Goal: Task Accomplishment & Management: Complete application form

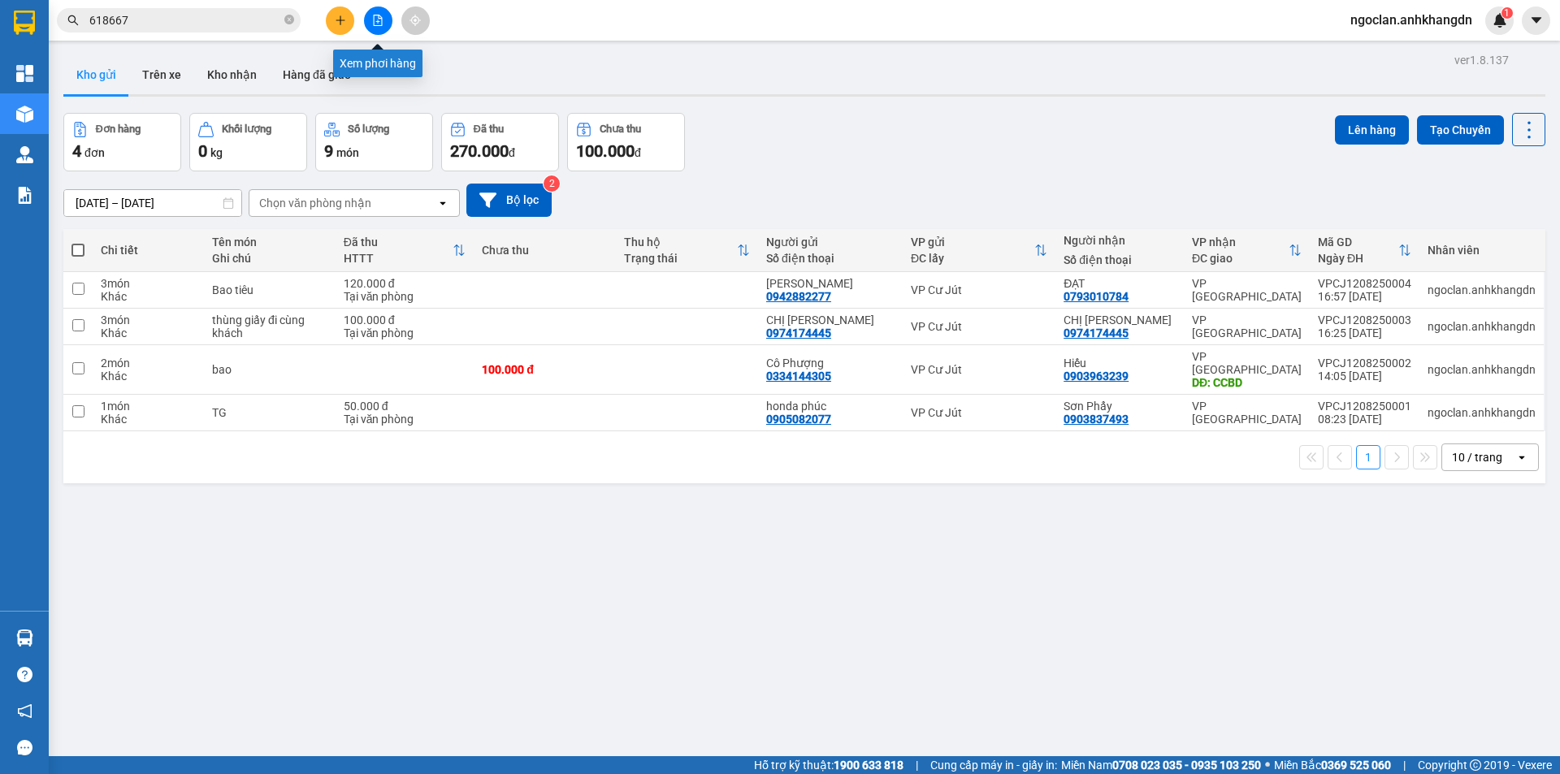
click at [385, 11] on button at bounding box center [378, 20] width 28 height 28
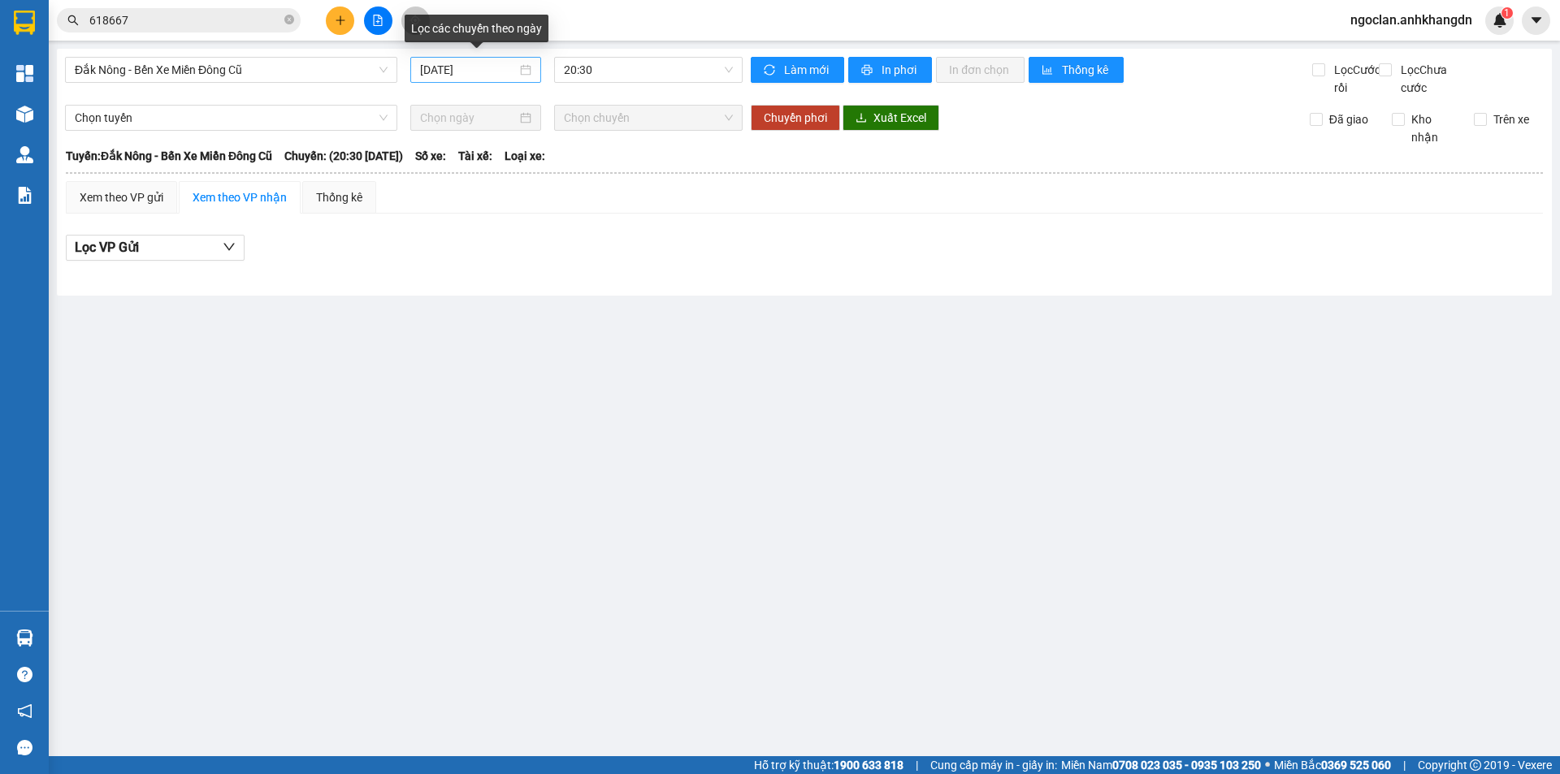
click at [474, 68] on input "[DATE]" at bounding box center [468, 70] width 97 height 18
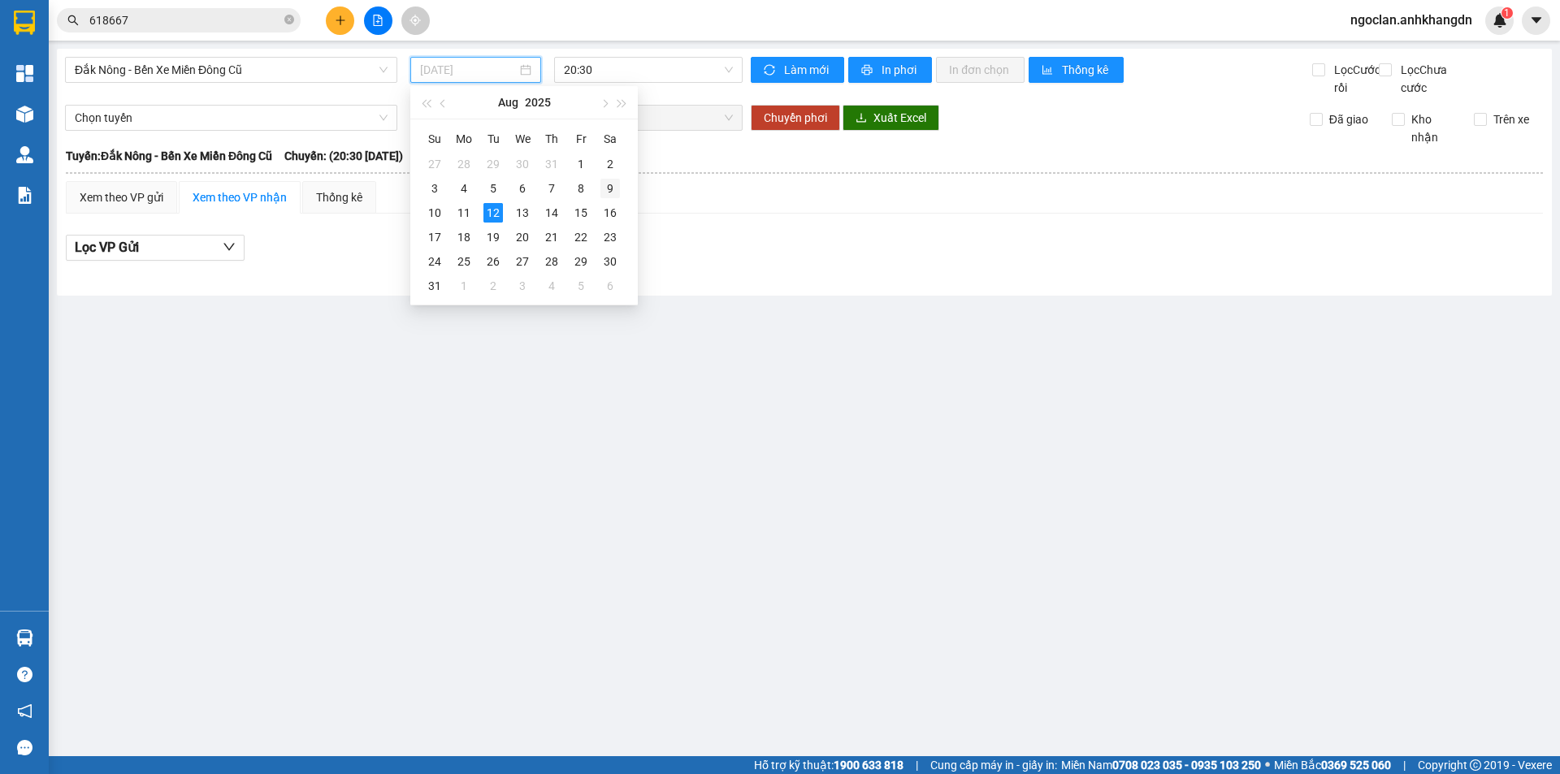
click at [611, 184] on div "9" at bounding box center [609, 188] width 19 height 19
type input "[DATE]"
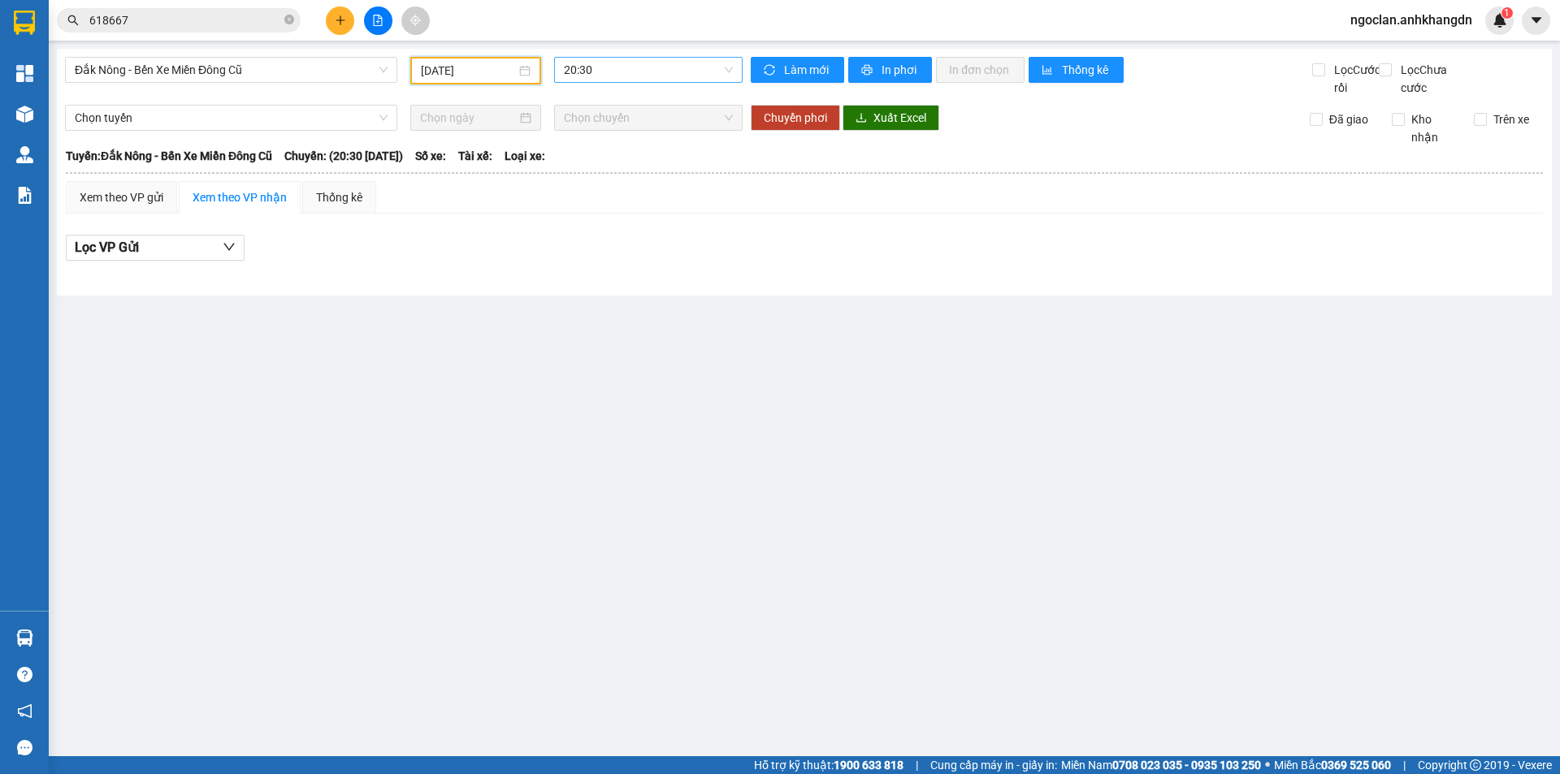
click at [622, 68] on span "20:30" at bounding box center [648, 70] width 169 height 24
click at [629, 147] on div "21:30 - 74F-005.74" at bounding box center [627, 154] width 127 height 18
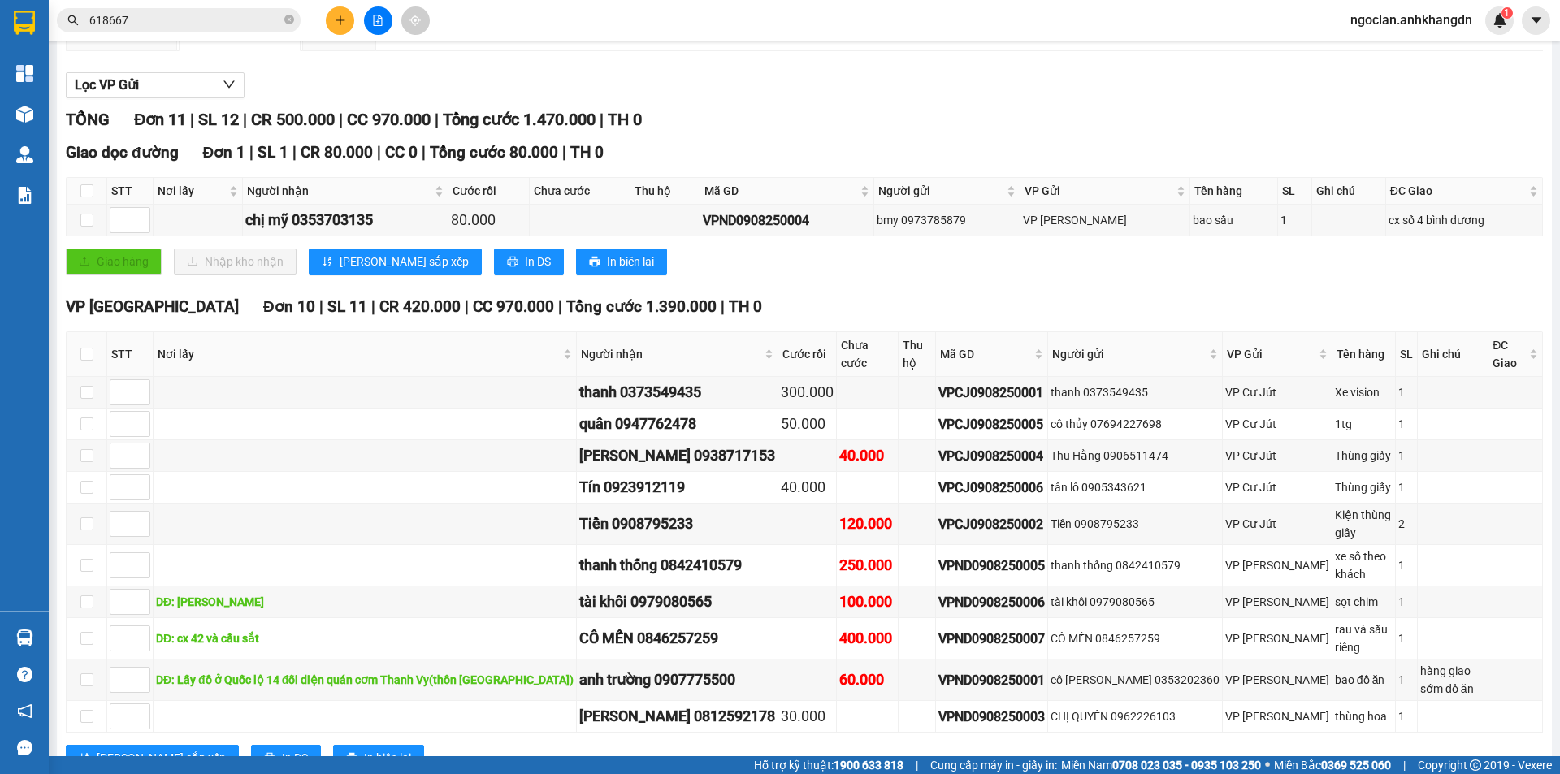
scroll to position [184, 0]
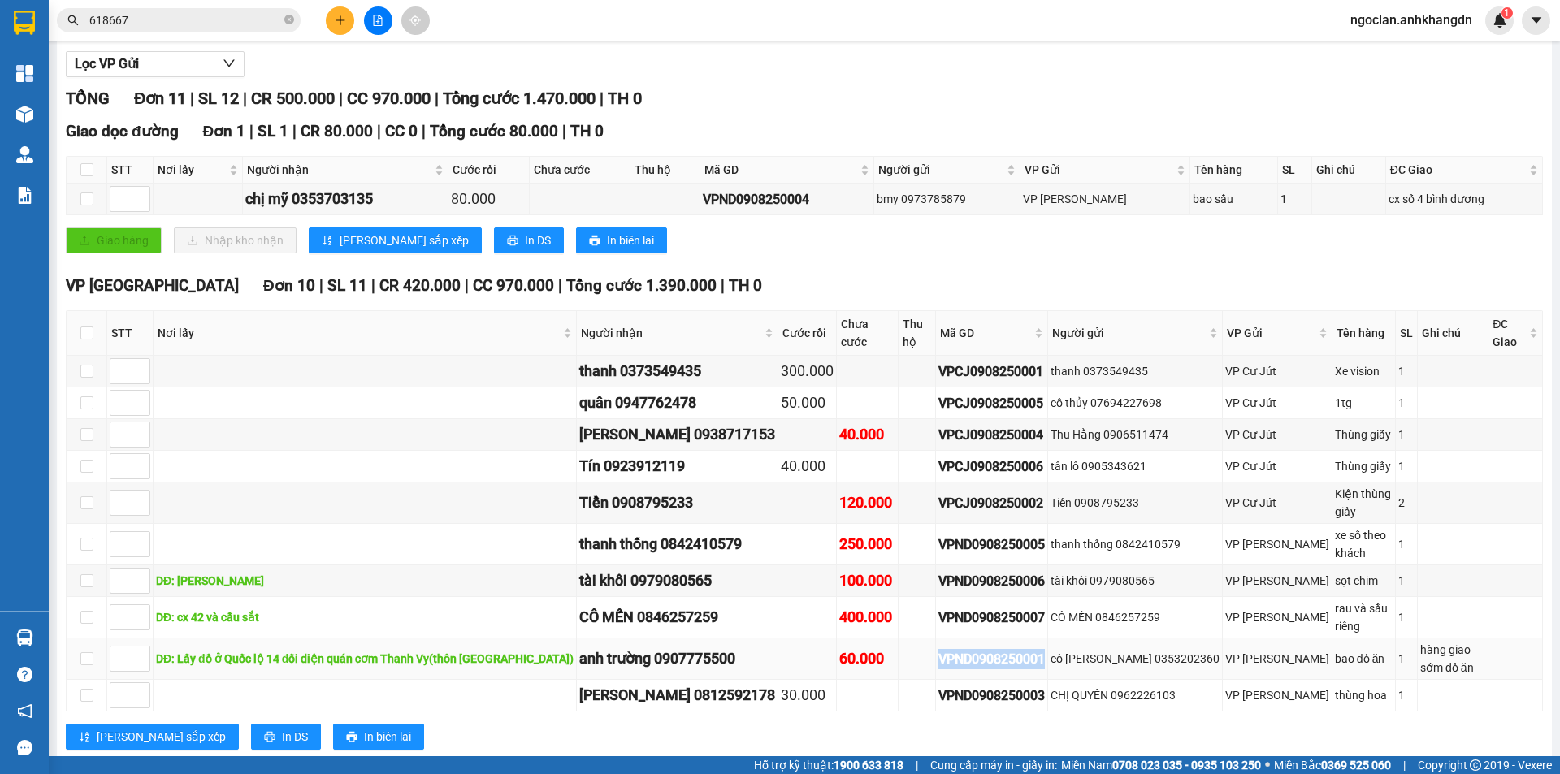
drag, startPoint x: 1007, startPoint y: 626, endPoint x: 850, endPoint y: 617, distance: 157.0
click at [850, 639] on tr "DĐ: Lấy đồ ở Quốc lộ 14 đối diện quán cơm Thanh Vy(thôn [GEOGRAPHIC_DATA]) anh …" at bounding box center [805, 659] width 1476 height 41
copy div "VPND0908250001"
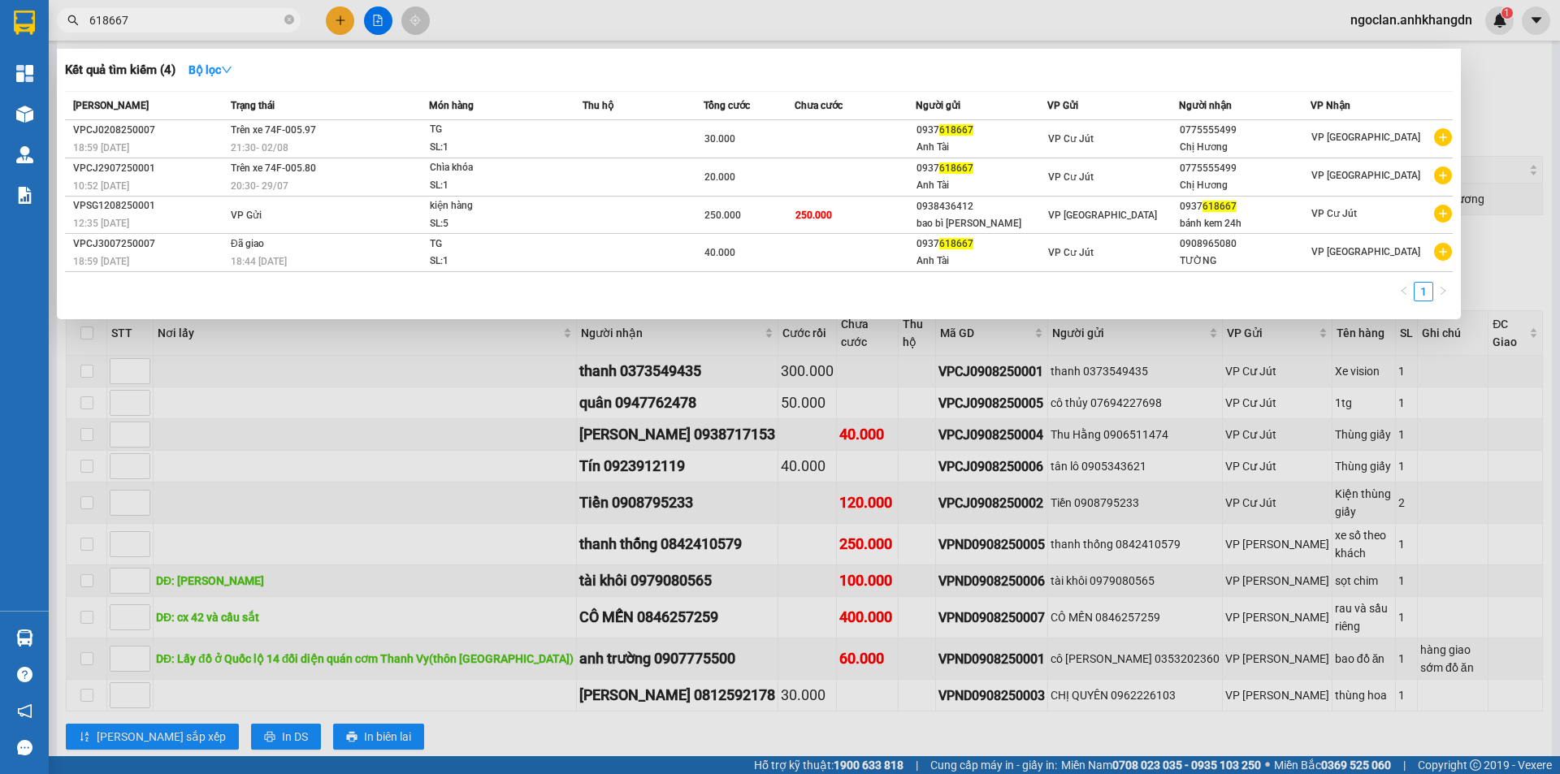
click at [201, 13] on input "618667" at bounding box center [185, 20] width 192 height 18
drag, startPoint x: 161, startPoint y: 20, endPoint x: 92, endPoint y: 18, distance: 69.1
click at [92, 18] on input "618667" at bounding box center [185, 20] width 192 height 18
paste input "VPND0908250001"
type input "VPND0908250001"
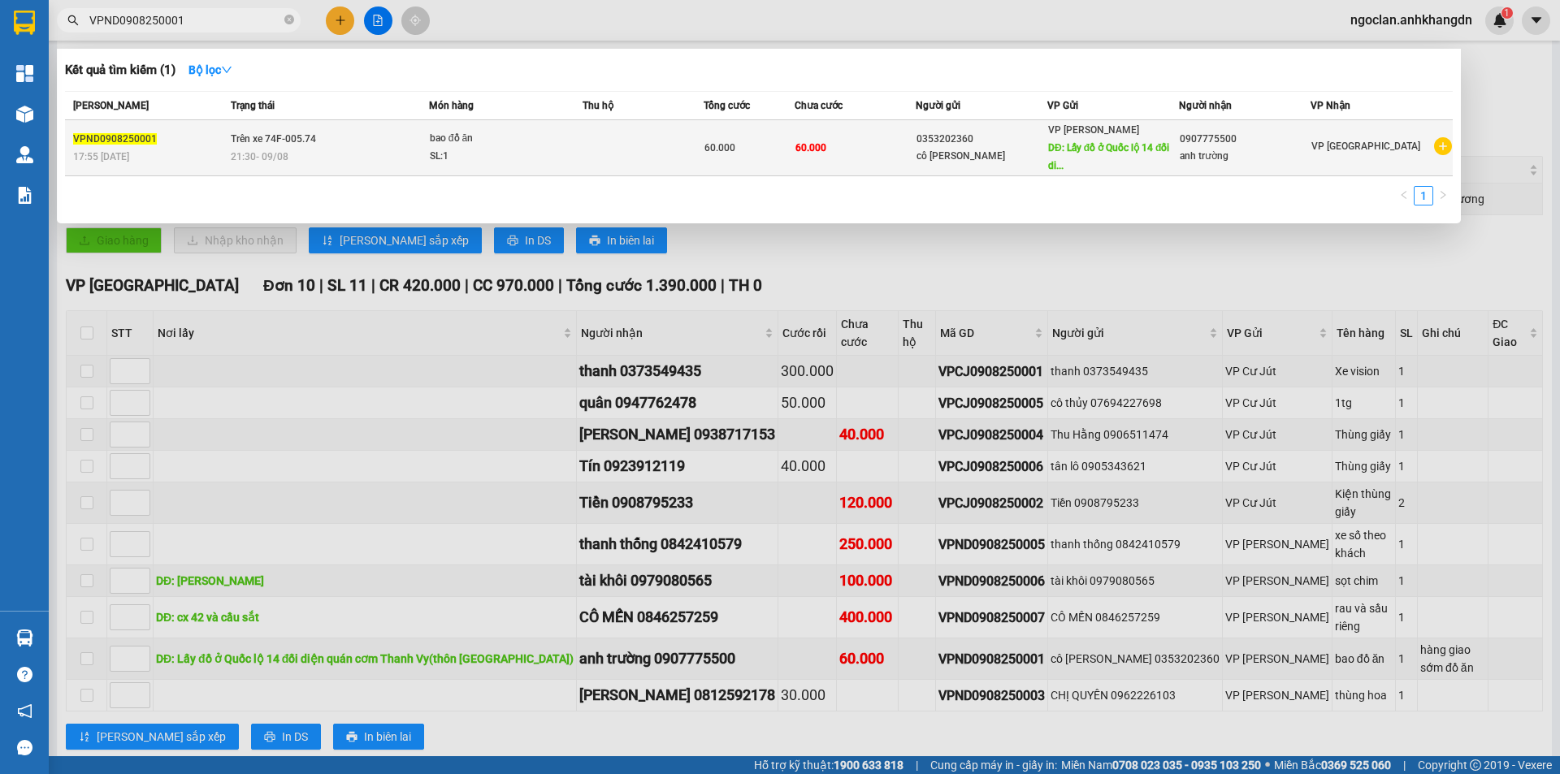
click at [752, 123] on td "60.000" at bounding box center [749, 148] width 91 height 56
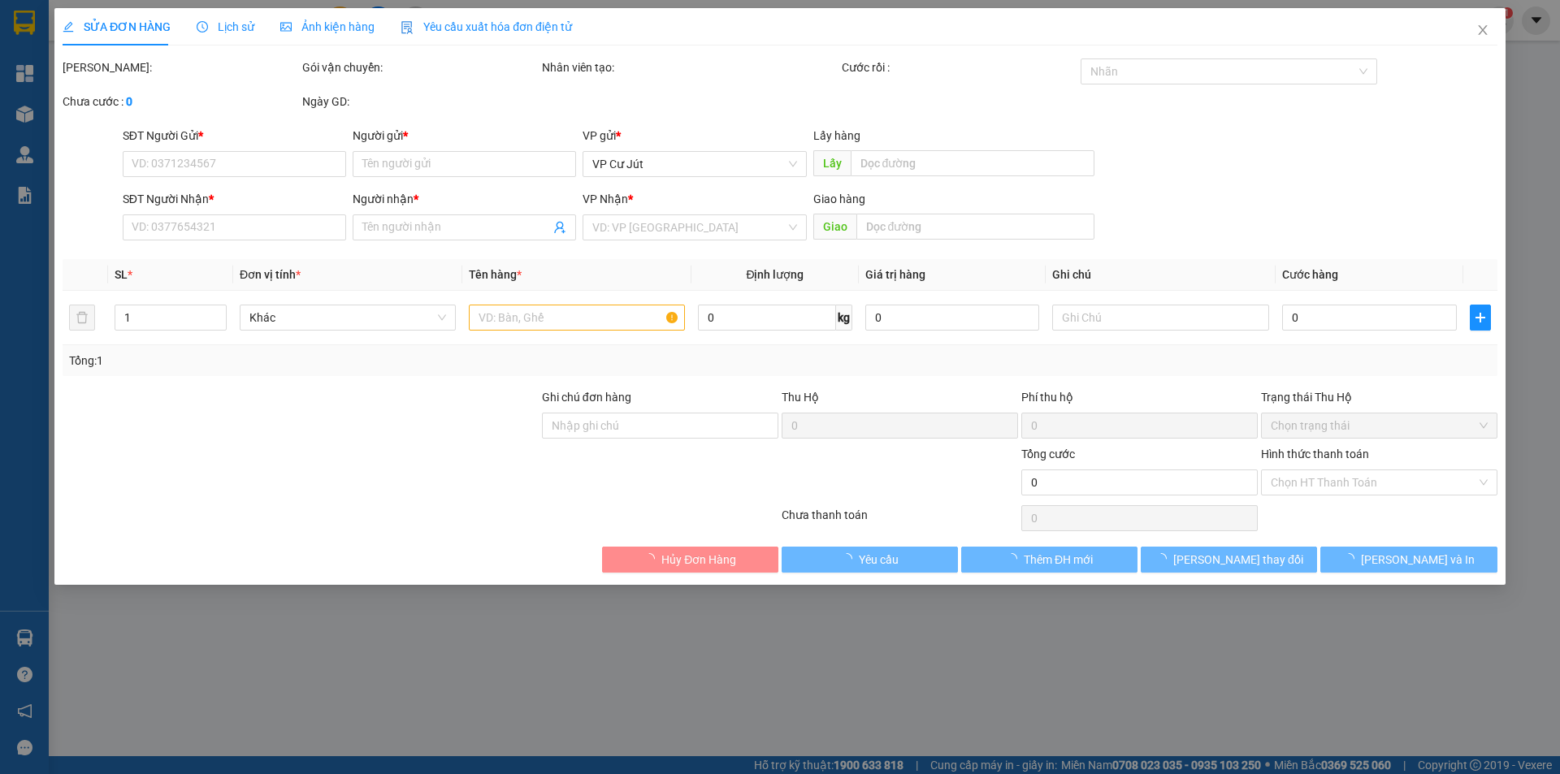
type input "0353202360"
type input "cô [PERSON_NAME]"
type input "Lấy đồ ở Quốc lộ 14 đối diện quán cơm Thanh Vy(thôn 1 [GEOGRAPHIC_DATA])"
type input "0907775500"
type input "anh trường"
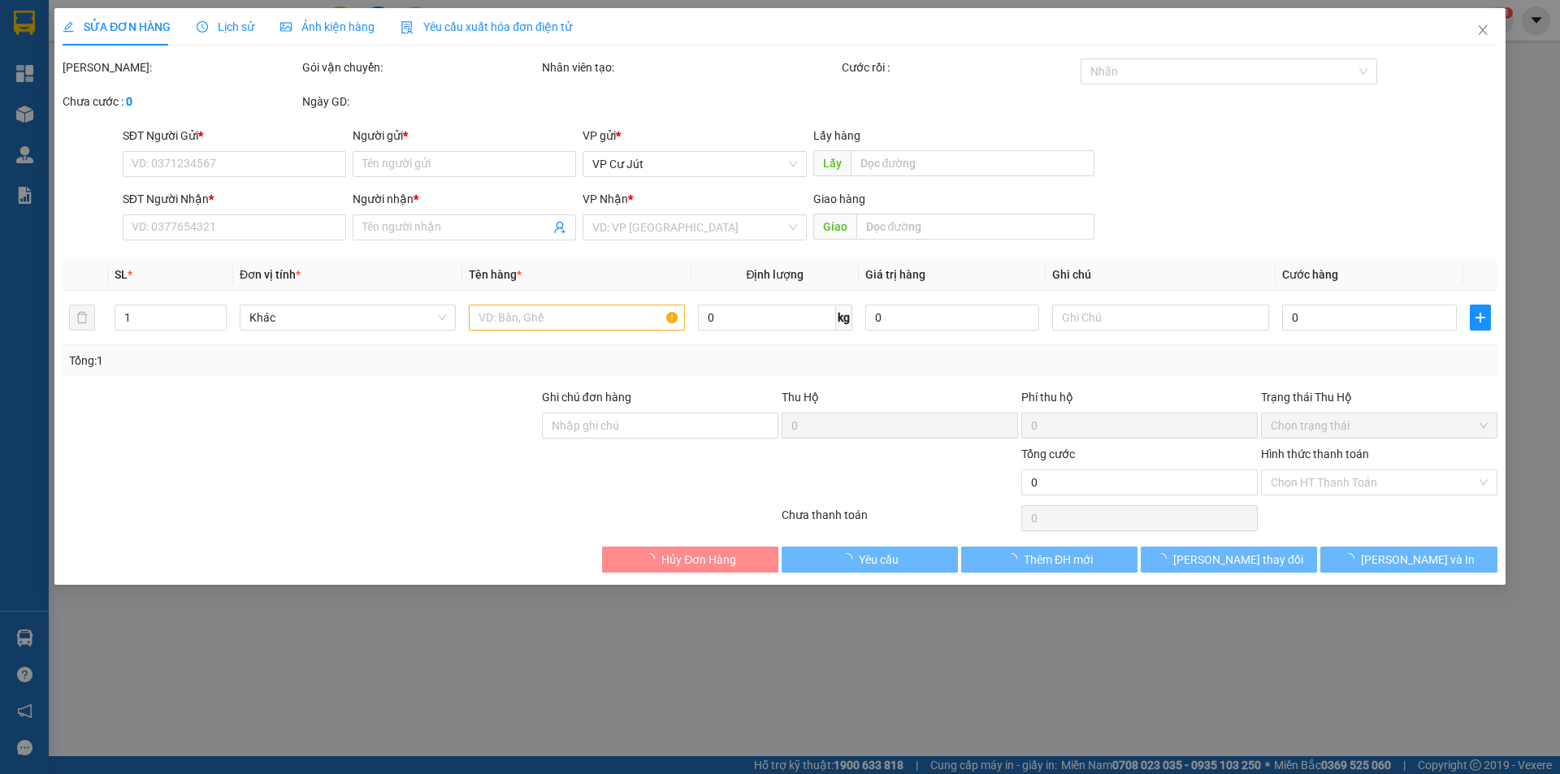
type input "60.000"
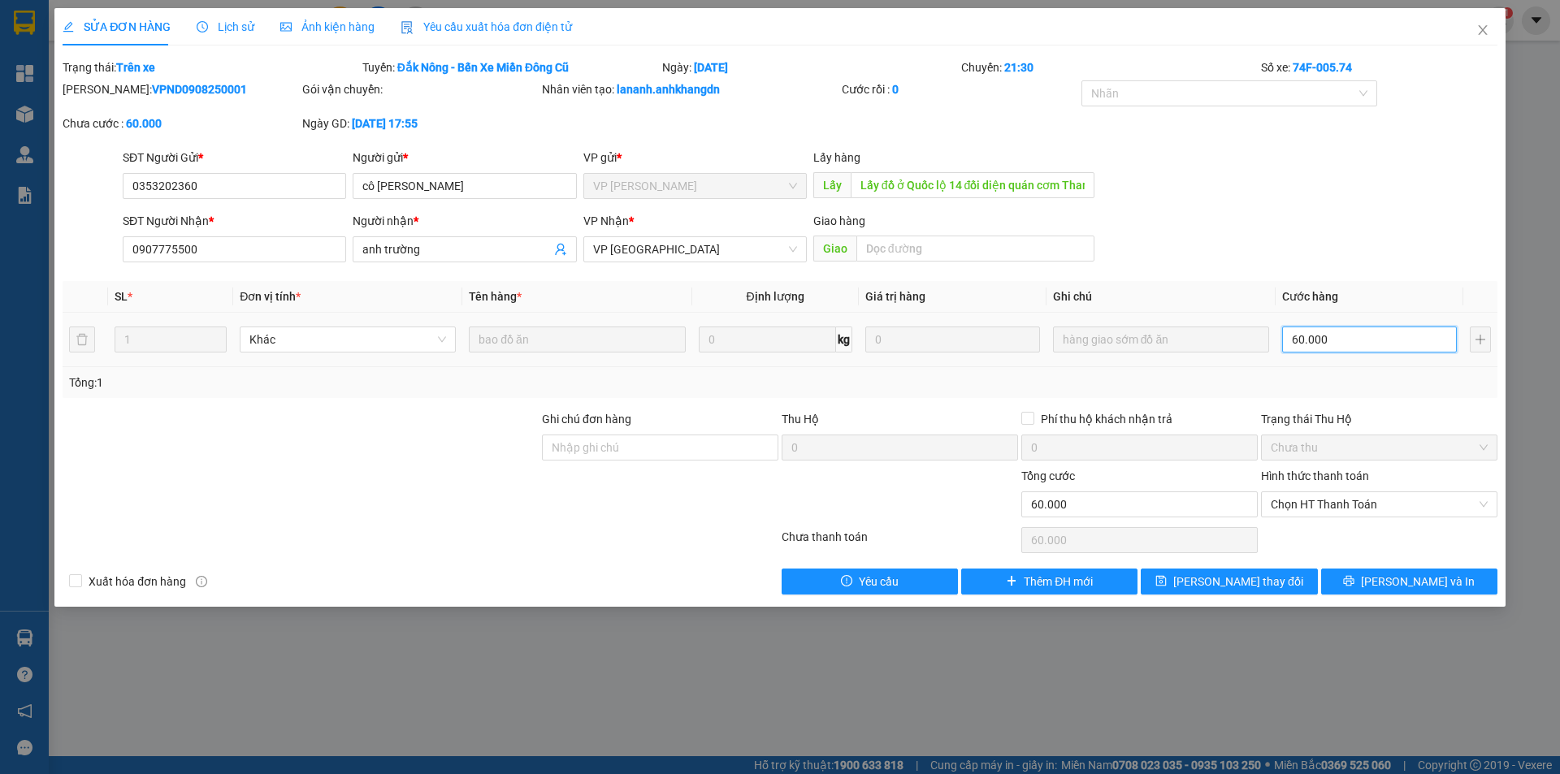
click at [1345, 345] on input "60.000" at bounding box center [1369, 340] width 175 height 26
type input "5"
type input "50"
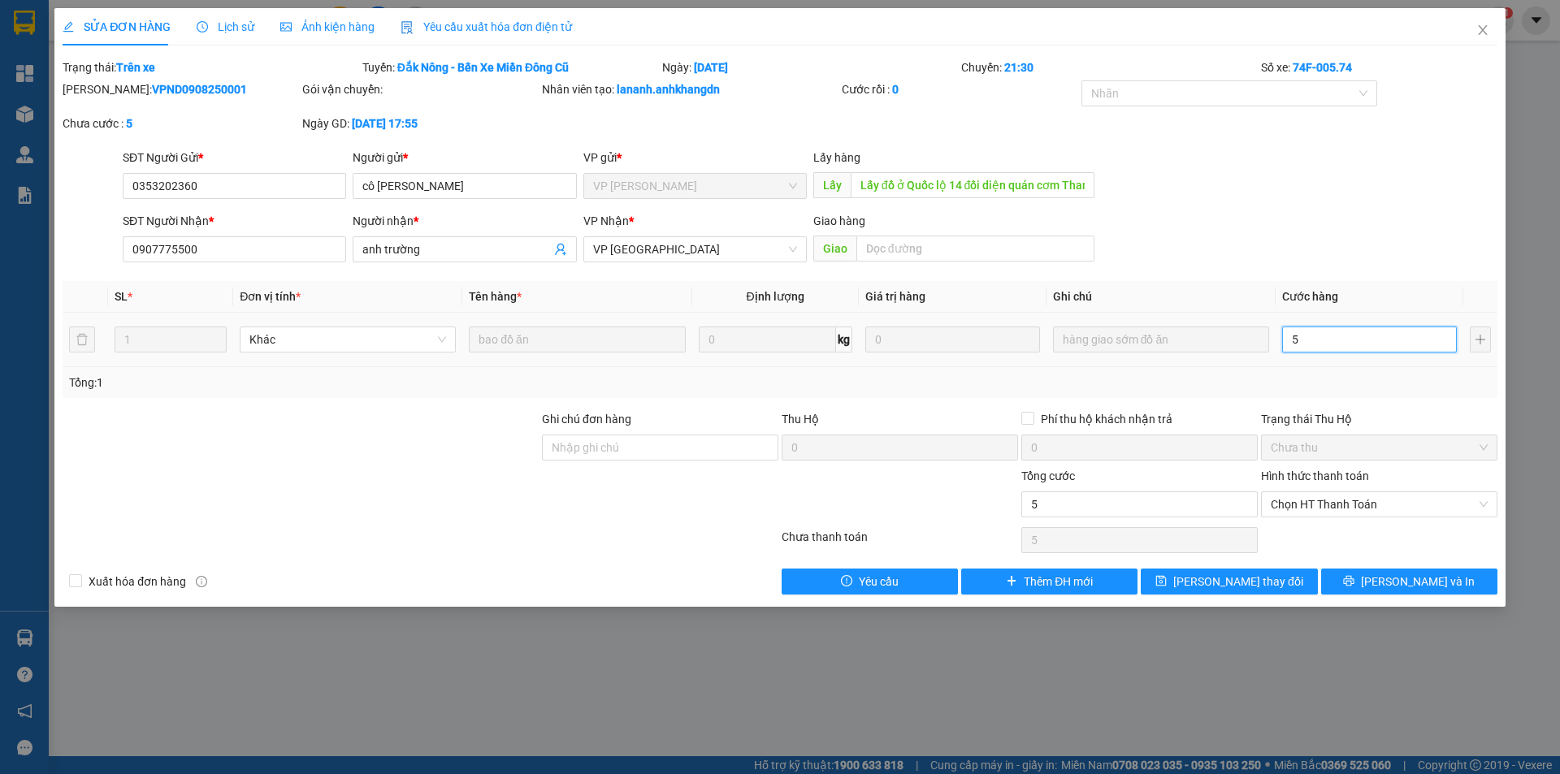
type input "50"
type input "500"
type input "5.000"
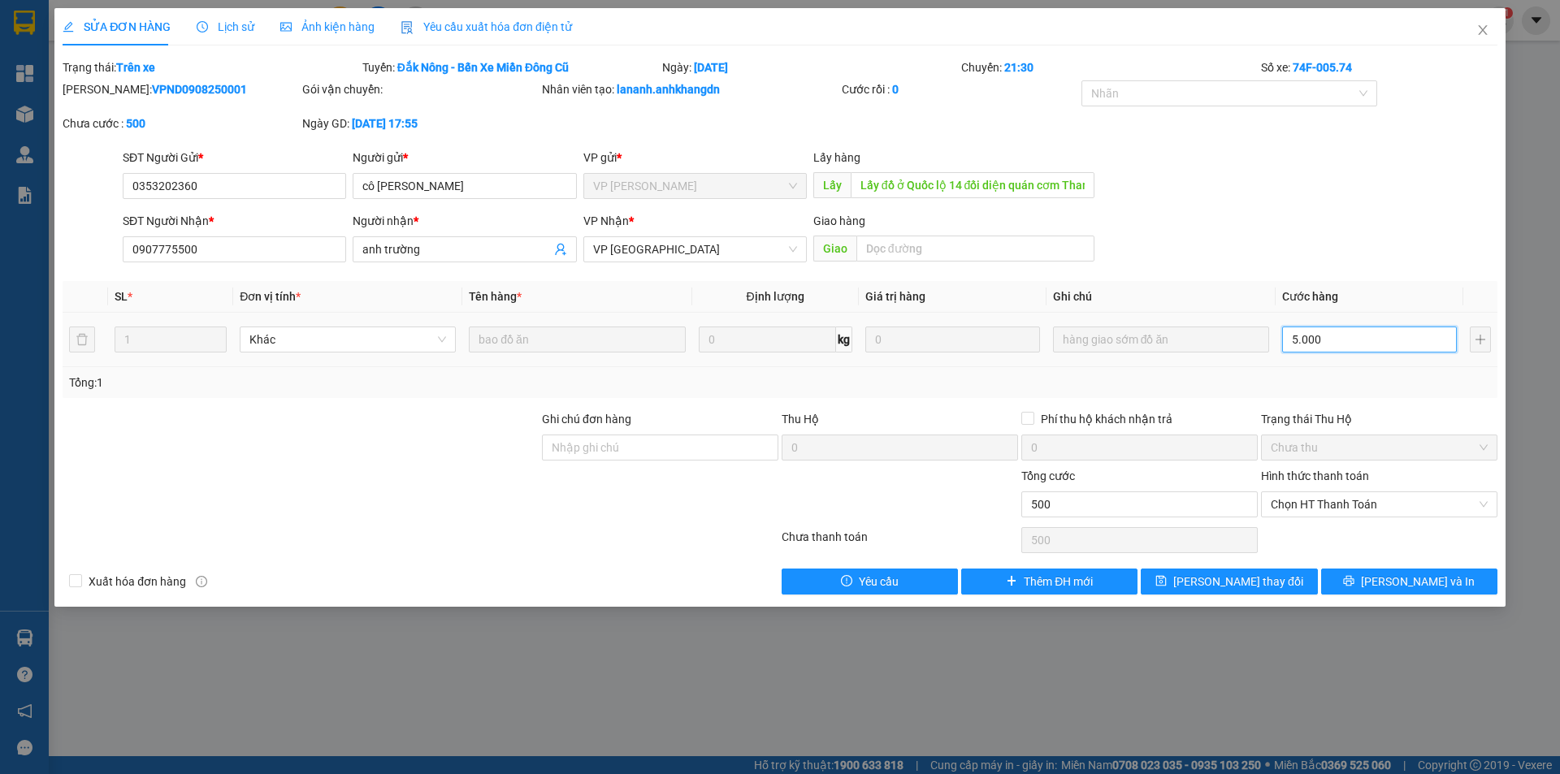
type input "5.000"
type input "50.000"
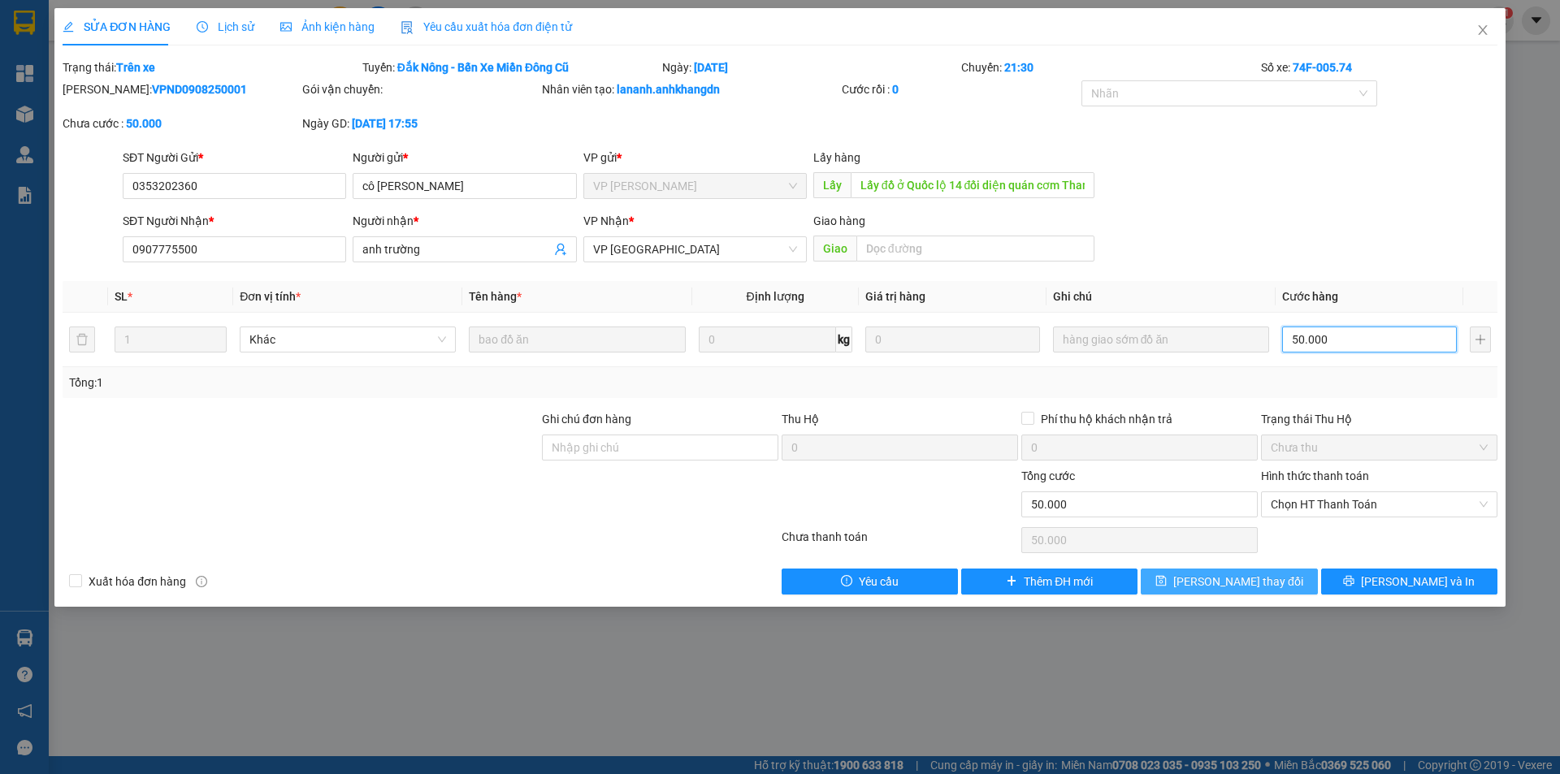
type input "50.000"
drag, startPoint x: 1270, startPoint y: 576, endPoint x: 1224, endPoint y: 581, distance: 45.8
click at [1267, 578] on button "[PERSON_NAME] thay đổi" at bounding box center [1229, 582] width 176 height 26
